Goal: Task Accomplishment & Management: Manage account settings

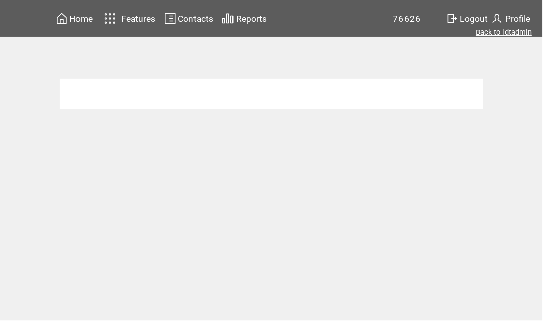
click at [504, 34] on link "Back to idtadmin" at bounding box center [505, 32] width 56 height 9
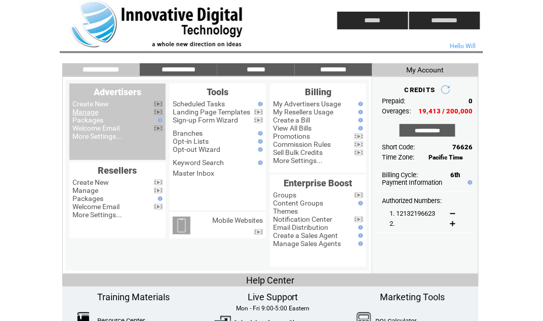
click at [90, 111] on link "Manage" at bounding box center [85, 112] width 26 height 8
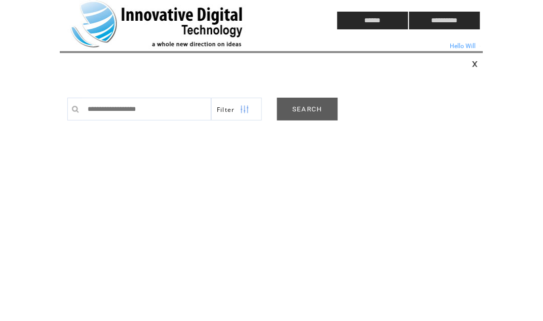
click at [306, 114] on link "SEARCH" at bounding box center [307, 109] width 61 height 23
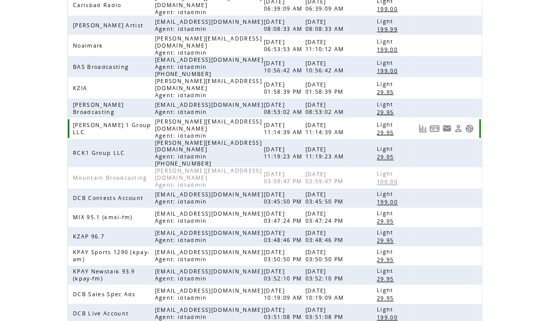
scroll to position [267, 0]
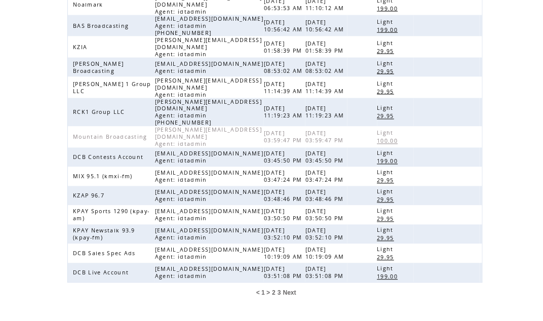
click at [275, 290] on span "2" at bounding box center [274, 293] width 4 height 7
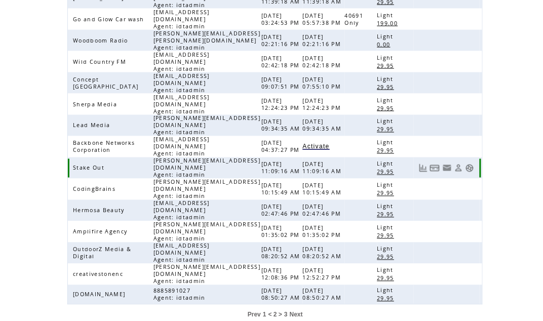
scroll to position [261, 0]
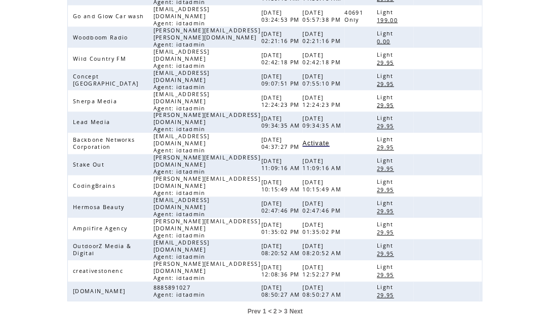
click at [286, 309] on span "3" at bounding box center [286, 312] width 4 height 7
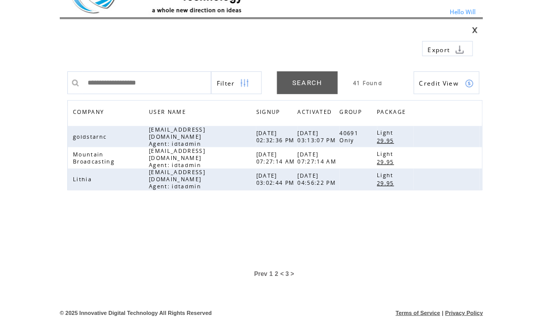
click at [276, 274] on span "2" at bounding box center [277, 274] width 4 height 7
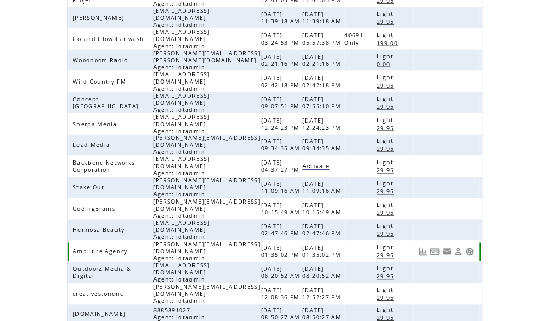
scroll to position [261, 0]
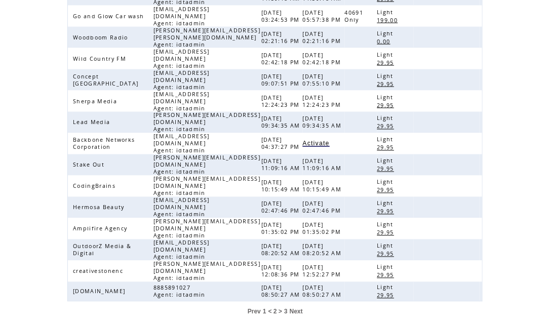
click at [264, 309] on span "1" at bounding box center [265, 312] width 4 height 7
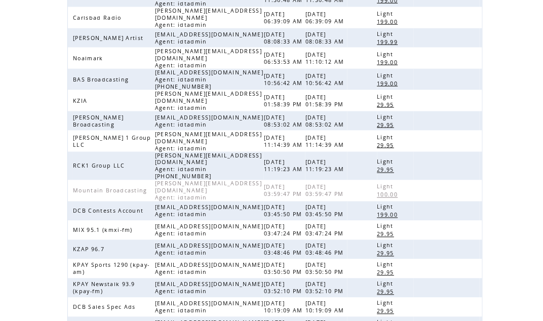
scroll to position [206, 0]
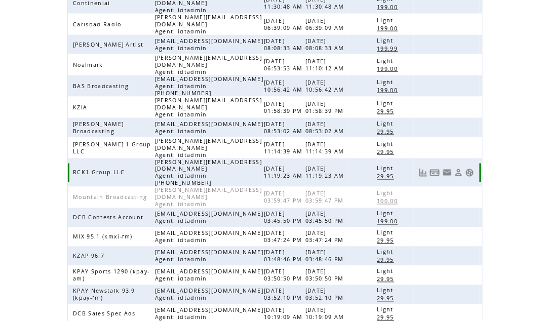
click at [469, 169] on link at bounding box center [470, 173] width 9 height 9
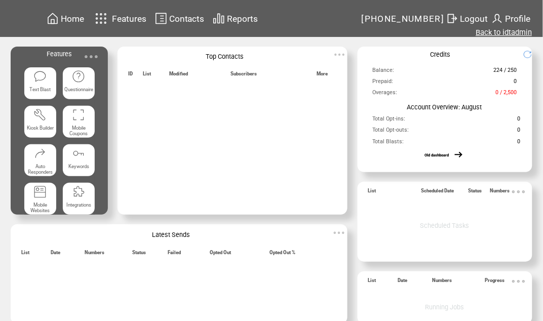
click at [503, 34] on link "Back to idtadmin" at bounding box center [505, 32] width 56 height 9
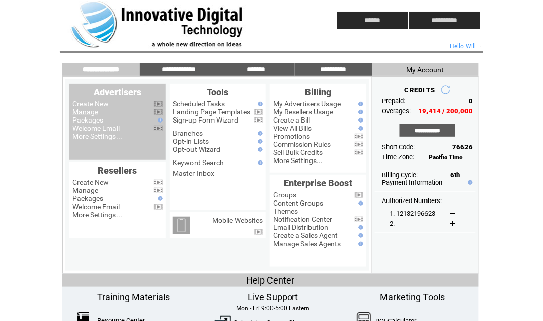
click at [87, 113] on link "Manage" at bounding box center [85, 112] width 26 height 8
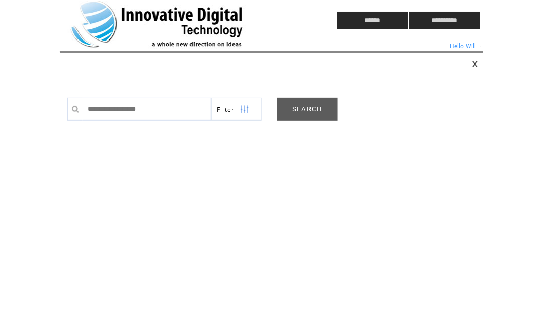
click at [315, 105] on link "SEARCH" at bounding box center [307, 109] width 61 height 23
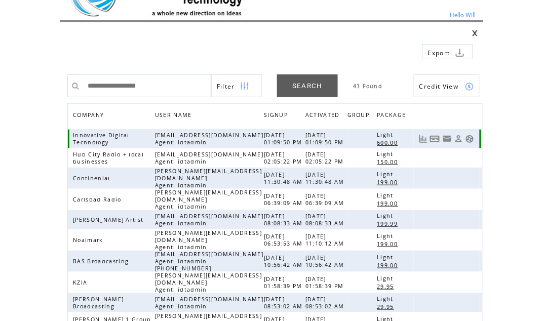
scroll to position [32, 0]
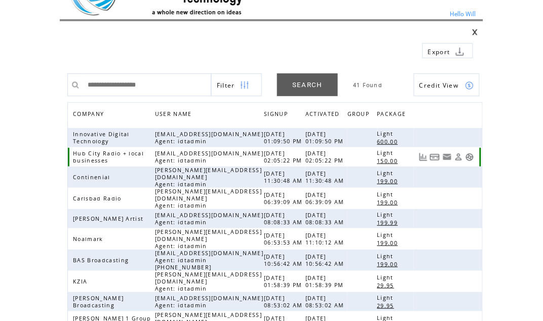
click at [470, 157] on link at bounding box center [470, 157] width 9 height 9
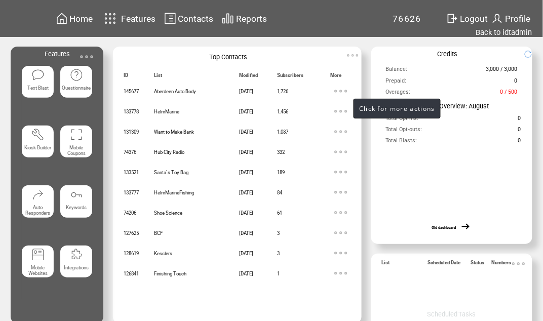
click at [344, 90] on img at bounding box center [341, 91] width 20 height 20
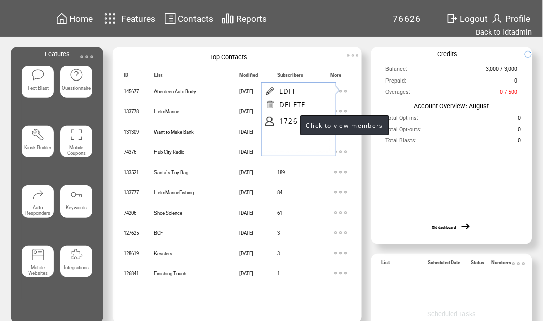
click at [290, 119] on link "1726" at bounding box center [304, 121] width 51 height 15
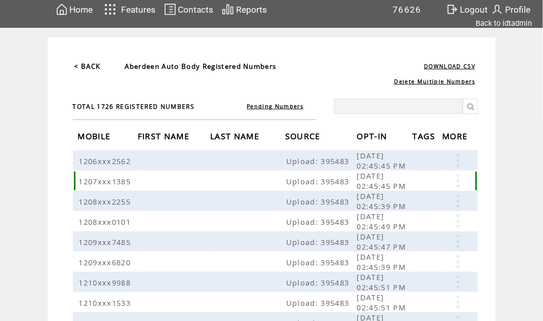
scroll to position [16, 0]
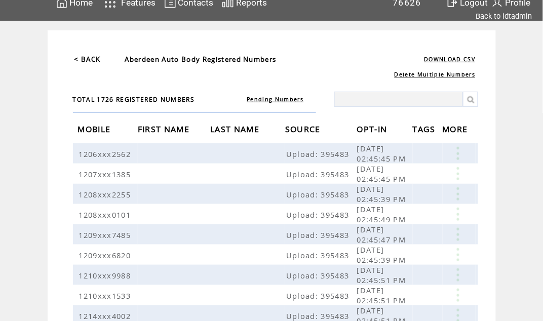
click at [366, 128] on span "OPT-IN" at bounding box center [373, 130] width 33 height 19
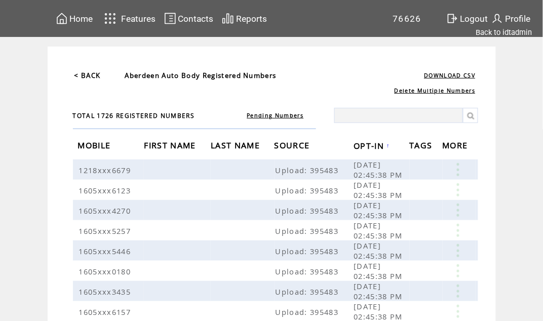
click at [370, 142] on span "OPT-IN" at bounding box center [370, 147] width 33 height 19
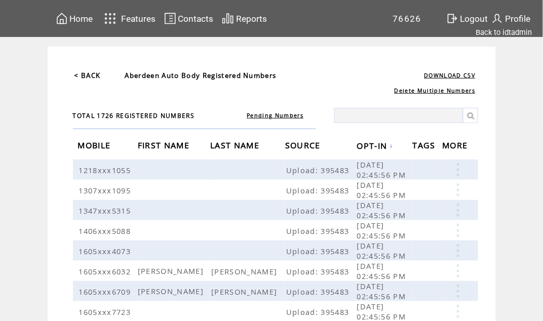
click at [375, 144] on span "OPT-IN" at bounding box center [373, 147] width 33 height 19
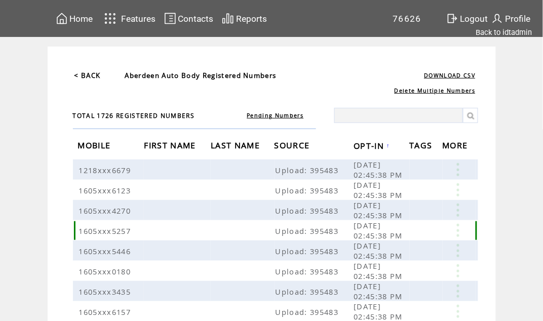
scroll to position [269, 0]
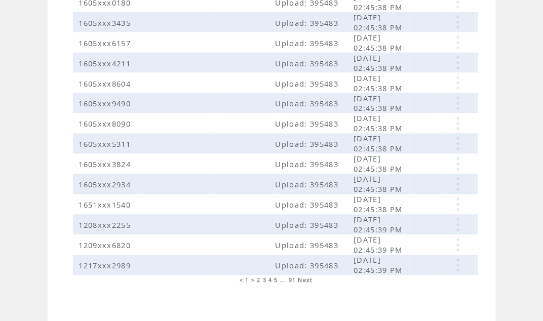
click at [292, 277] on span "91" at bounding box center [293, 280] width 8 height 7
